Goal: Find specific page/section: Find specific page/section

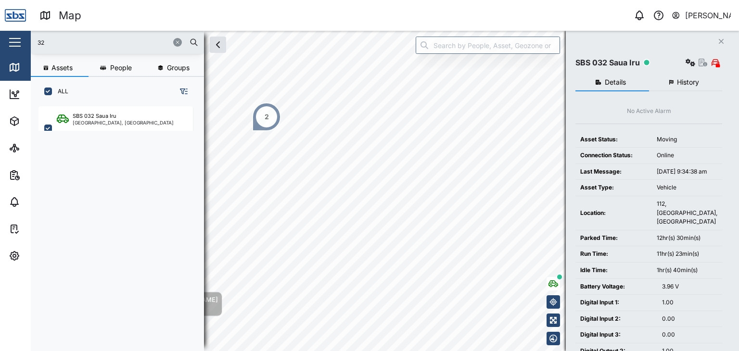
click at [270, 126] on div "2" at bounding box center [266, 117] width 29 height 29
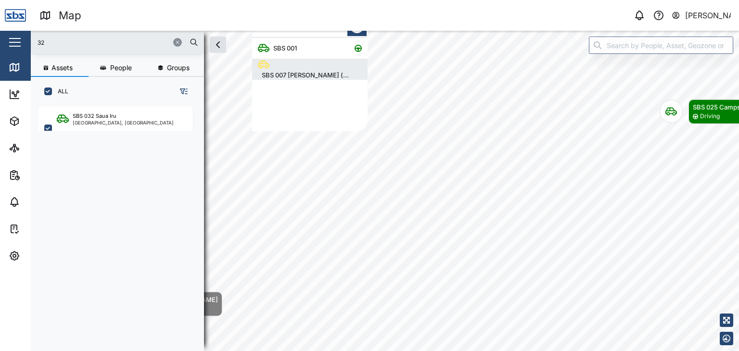
scroll to position [87, 108]
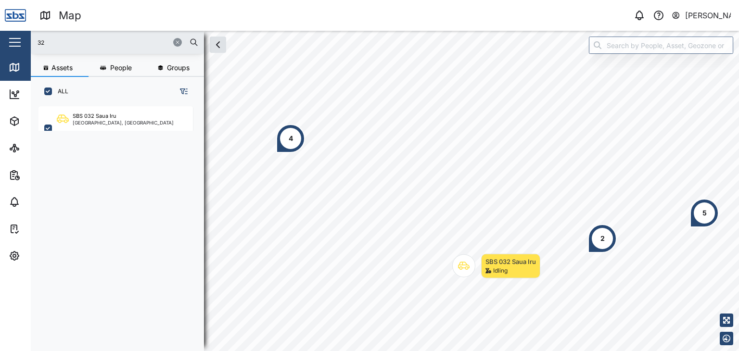
drag, startPoint x: 59, startPoint y: 46, endPoint x: 0, endPoint y: 32, distance: 60.8
click at [0, 32] on div "Map 0 [PERSON_NAME] Close Map Dashboard Assets ATS Camera Generator Personnel T…" at bounding box center [369, 175] width 739 height 351
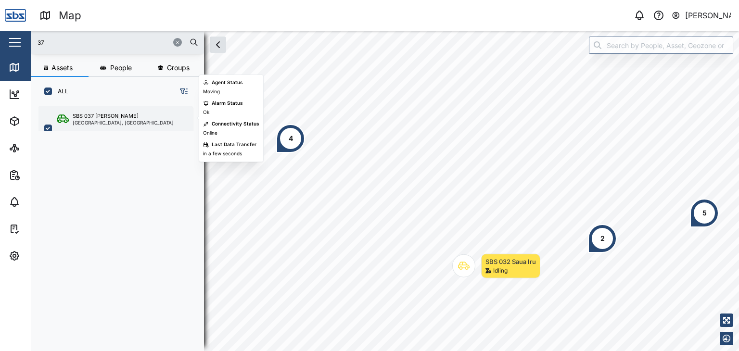
click at [87, 121] on div "[GEOGRAPHIC_DATA], [GEOGRAPHIC_DATA]" at bounding box center [123, 122] width 101 height 5
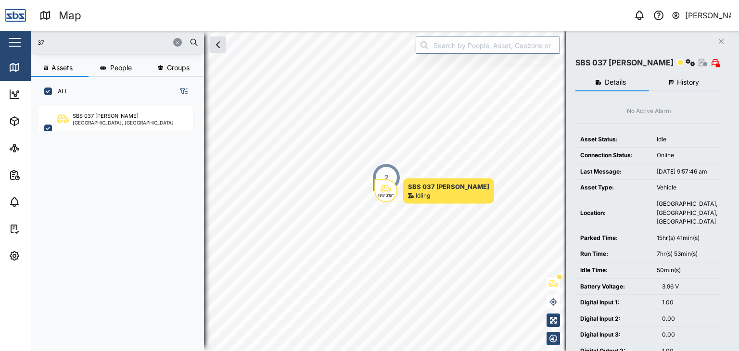
drag, startPoint x: 59, startPoint y: 44, endPoint x: 23, endPoint y: 40, distance: 35.8
click at [23, 40] on div "Map 0 [PERSON_NAME] Close Map Dashboard Assets ATS Camera Generator Personnel T…" at bounding box center [369, 175] width 739 height 351
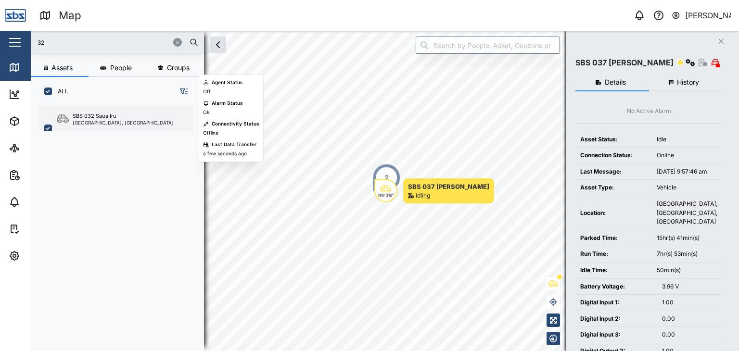
click at [99, 124] on div "[GEOGRAPHIC_DATA], [GEOGRAPHIC_DATA]" at bounding box center [123, 122] width 101 height 5
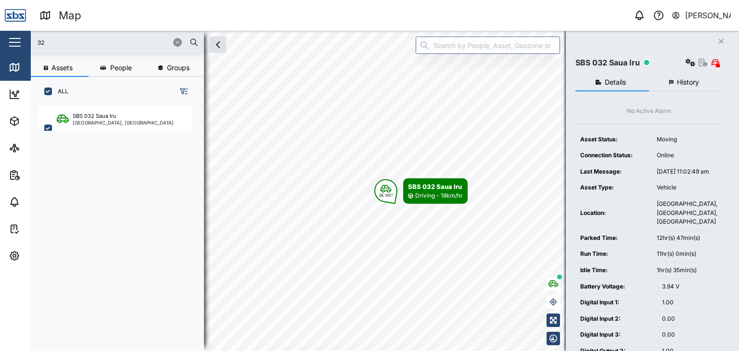
drag, startPoint x: 62, startPoint y: 46, endPoint x: 15, endPoint y: 32, distance: 48.3
click at [15, 32] on div "Map 0 [PERSON_NAME] Close Map Dashboard Assets ATS Camera Generator Personnel T…" at bounding box center [369, 175] width 739 height 351
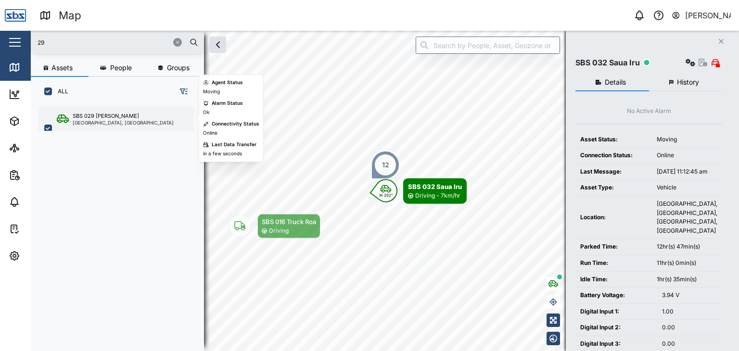
click at [98, 120] on div "[GEOGRAPHIC_DATA], [GEOGRAPHIC_DATA]" at bounding box center [123, 122] width 101 height 5
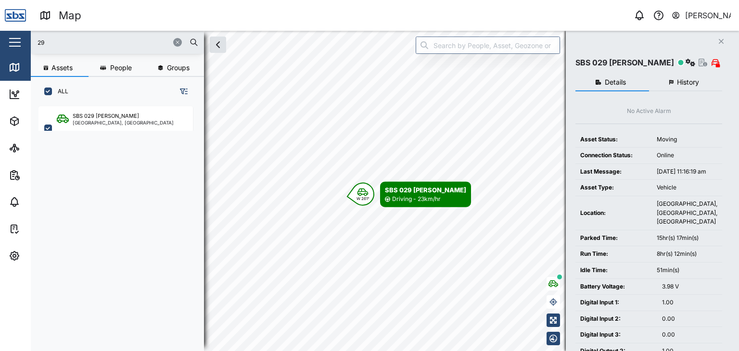
drag, startPoint x: 54, startPoint y: 39, endPoint x: 5, endPoint y: 41, distance: 49.2
click at [5, 41] on div "Map 0 [PERSON_NAME] Close Map Dashboard Assets ATS Camera Generator Personnel T…" at bounding box center [369, 175] width 739 height 351
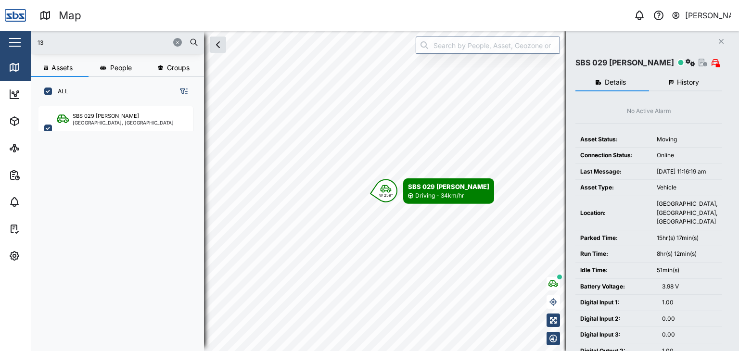
type input "13"
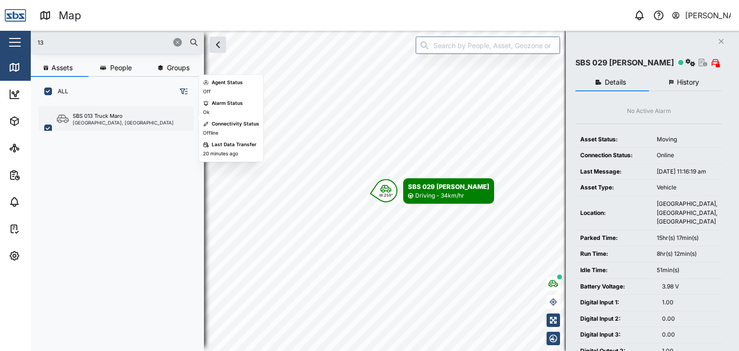
click at [69, 121] on div "SBS 013 Truck Maro [GEOGRAPHIC_DATA], [GEOGRAPHIC_DATA]" at bounding box center [115, 118] width 117 height 13
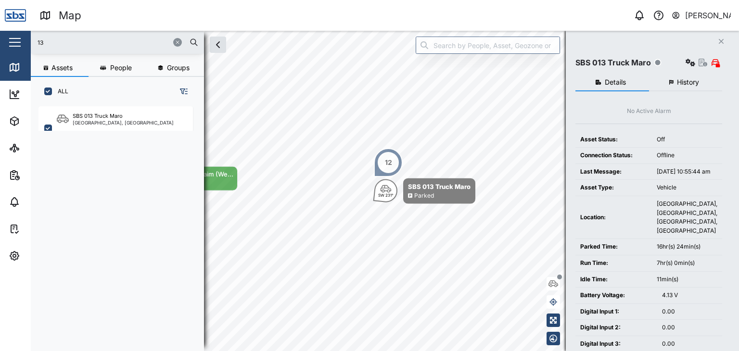
drag, startPoint x: 52, startPoint y: 45, endPoint x: 26, endPoint y: 38, distance: 27.0
click at [26, 38] on div "Map 0 [PERSON_NAME] Close Map Dashboard Assets ATS Camera Generator Personnel T…" at bounding box center [369, 175] width 739 height 351
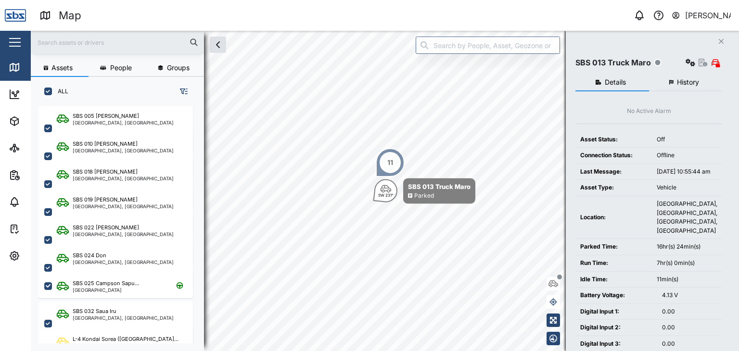
click at [77, 47] on input "text" at bounding box center [118, 42] width 162 height 14
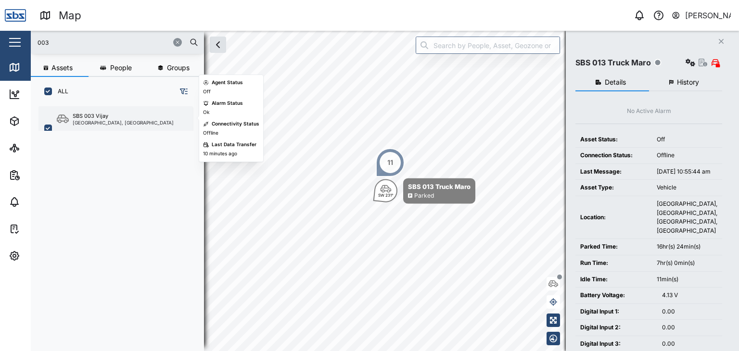
click at [125, 120] on div "[GEOGRAPHIC_DATA], [GEOGRAPHIC_DATA]" at bounding box center [123, 122] width 101 height 5
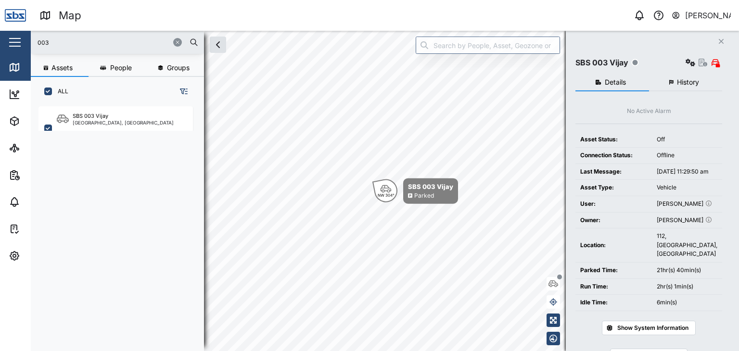
drag, startPoint x: 49, startPoint y: 43, endPoint x: 23, endPoint y: 41, distance: 25.6
click at [23, 41] on div "Map 0 [PERSON_NAME] Close Map Dashboard Assets ATS Camera Generator Personnel T…" at bounding box center [369, 175] width 739 height 351
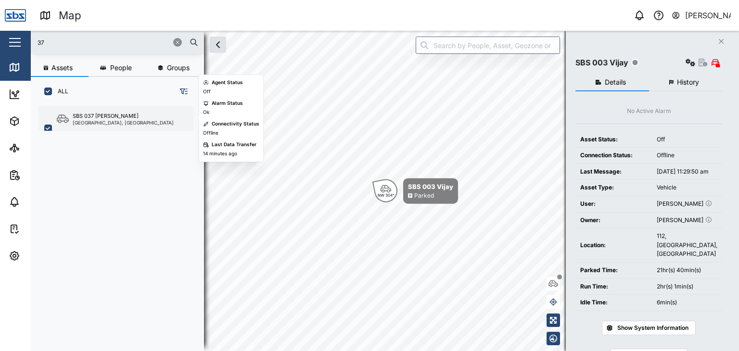
click at [133, 120] on div "[GEOGRAPHIC_DATA], [GEOGRAPHIC_DATA]" at bounding box center [123, 122] width 101 height 5
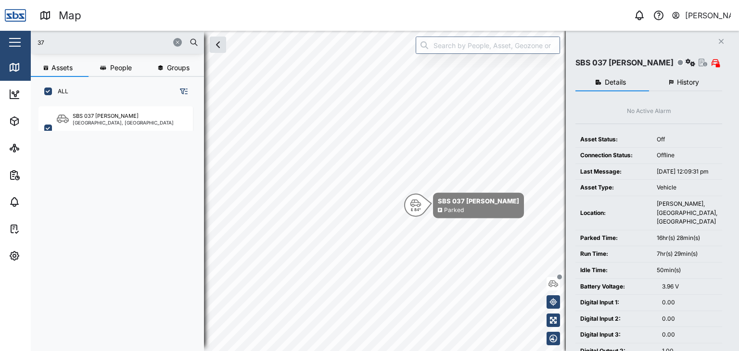
drag, startPoint x: 45, startPoint y: 45, endPoint x: 0, endPoint y: 37, distance: 45.9
click at [0, 37] on div "Map 0 [PERSON_NAME] Close Map Dashboard Assets ATS Camera Generator Personnel T…" at bounding box center [369, 175] width 739 height 351
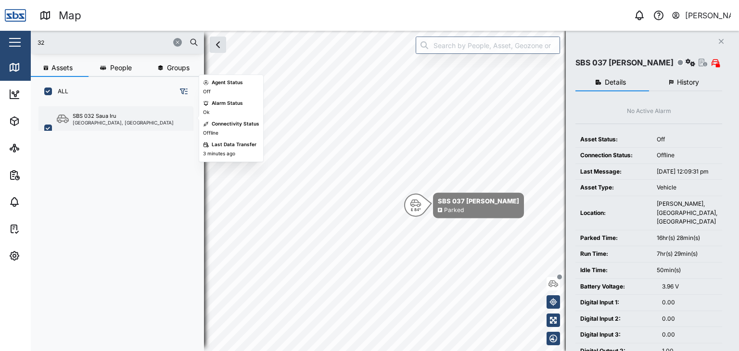
click at [95, 126] on div "SBS 032 Saua [GEOGRAPHIC_DATA], [GEOGRAPHIC_DATA]" at bounding box center [116, 128] width 155 height 44
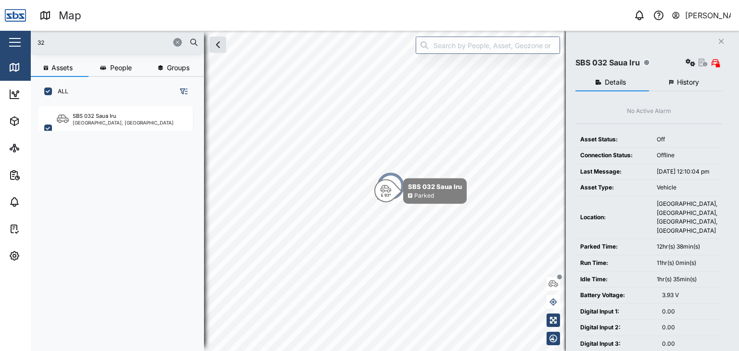
drag, startPoint x: 53, startPoint y: 45, endPoint x: 21, endPoint y: 42, distance: 32.3
click at [21, 42] on div "Map 0 [PERSON_NAME] Close Map Dashboard Assets ATS Camera Generator Personnel T…" at bounding box center [369, 175] width 739 height 351
type input "29"
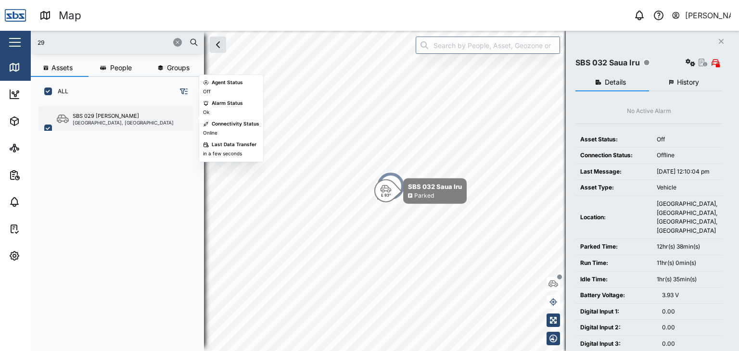
click at [99, 122] on div "[GEOGRAPHIC_DATA], [GEOGRAPHIC_DATA]" at bounding box center [123, 122] width 101 height 5
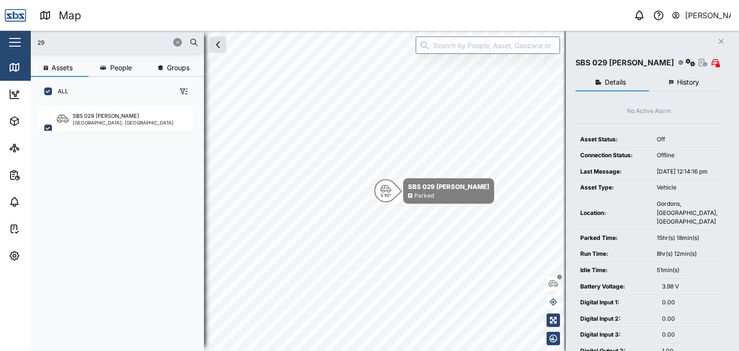
click at [54, 43] on input "29" at bounding box center [118, 42] width 162 height 14
